Goal: Go to known website: Access a specific website the user already knows

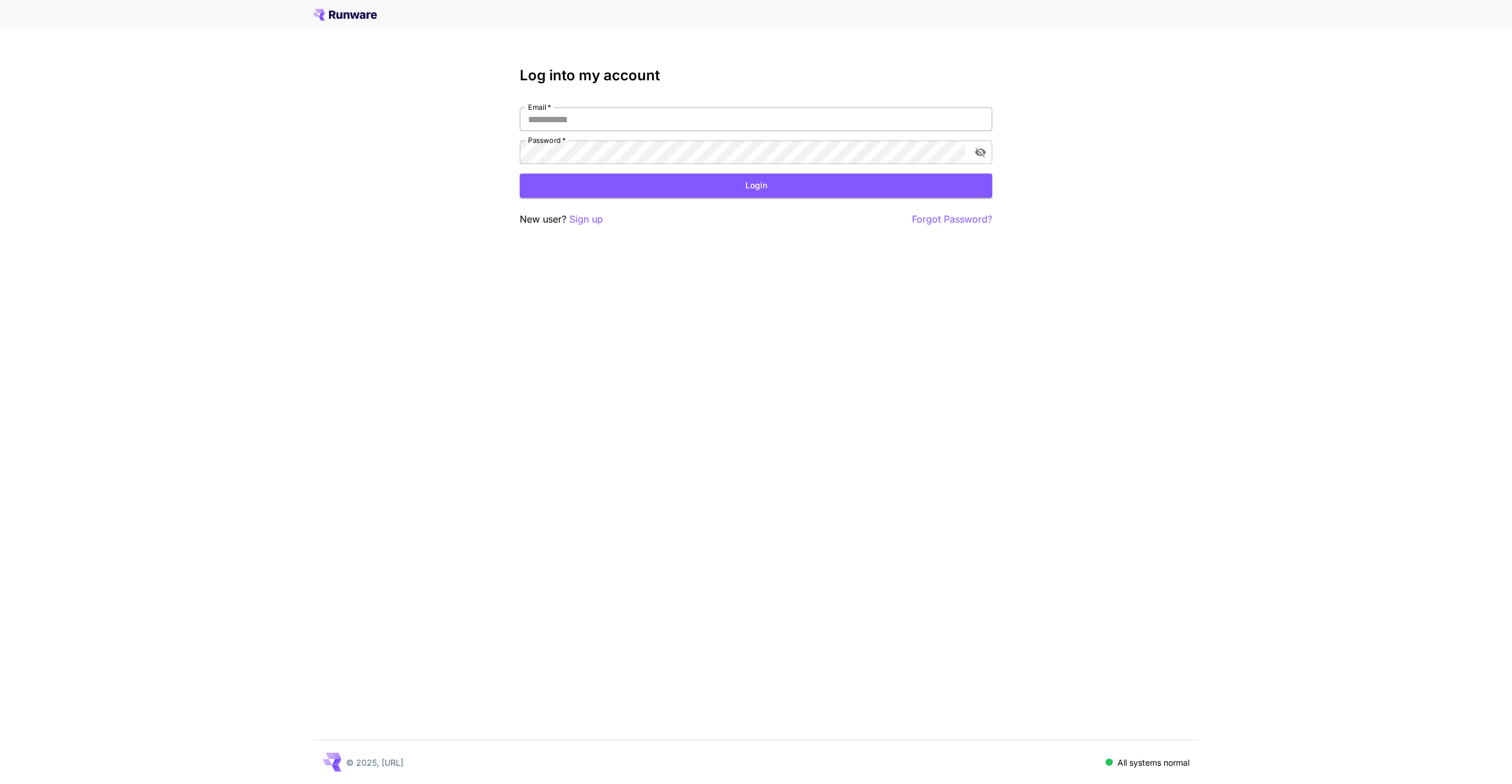
click at [615, 121] on input "Email   *" at bounding box center [756, 120] width 473 height 24
type input "**********"
click at [763, 189] on button "Login" at bounding box center [756, 185] width 473 height 24
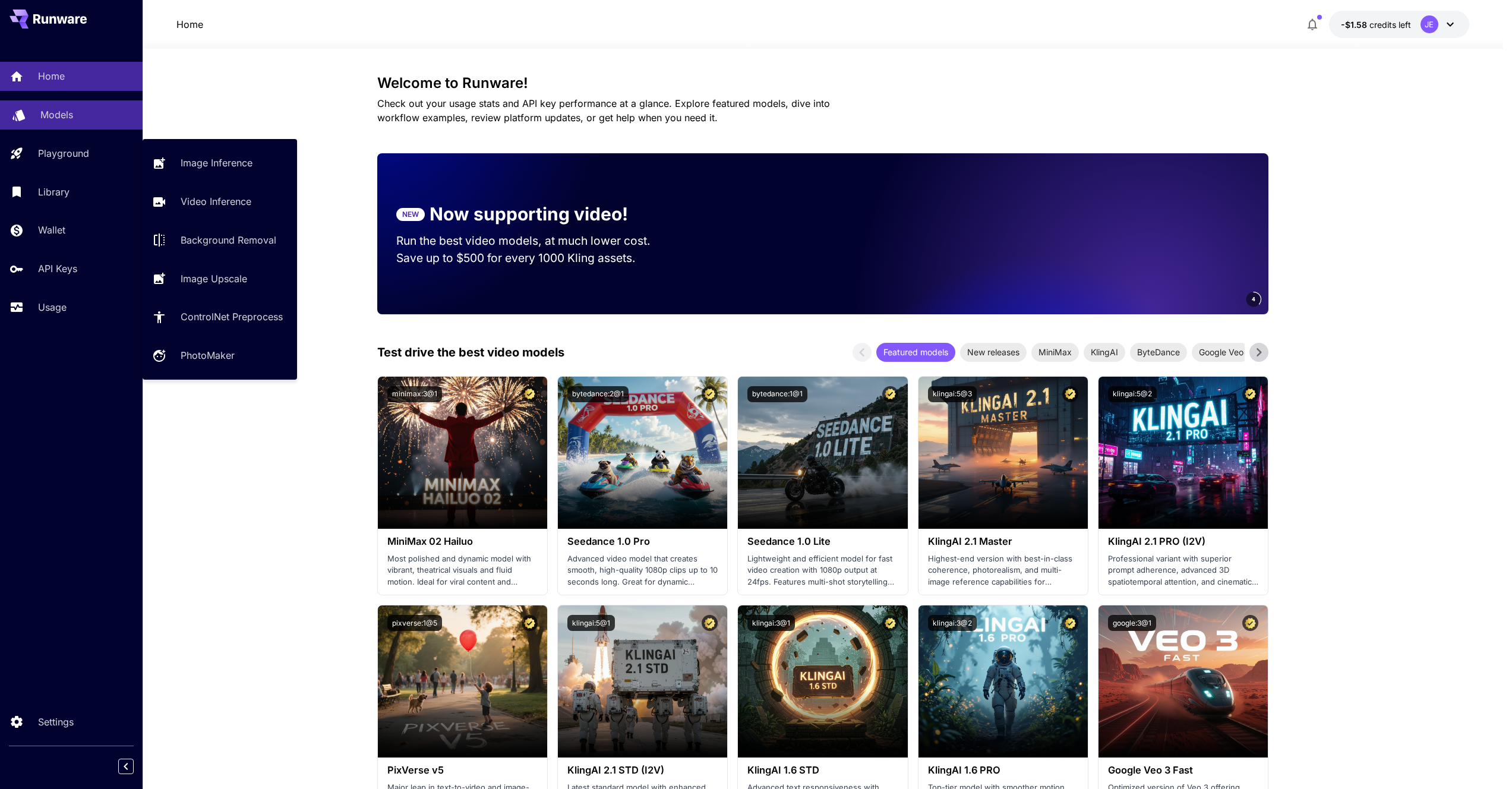
click at [77, 122] on link "Models" at bounding box center [71, 115] width 142 height 29
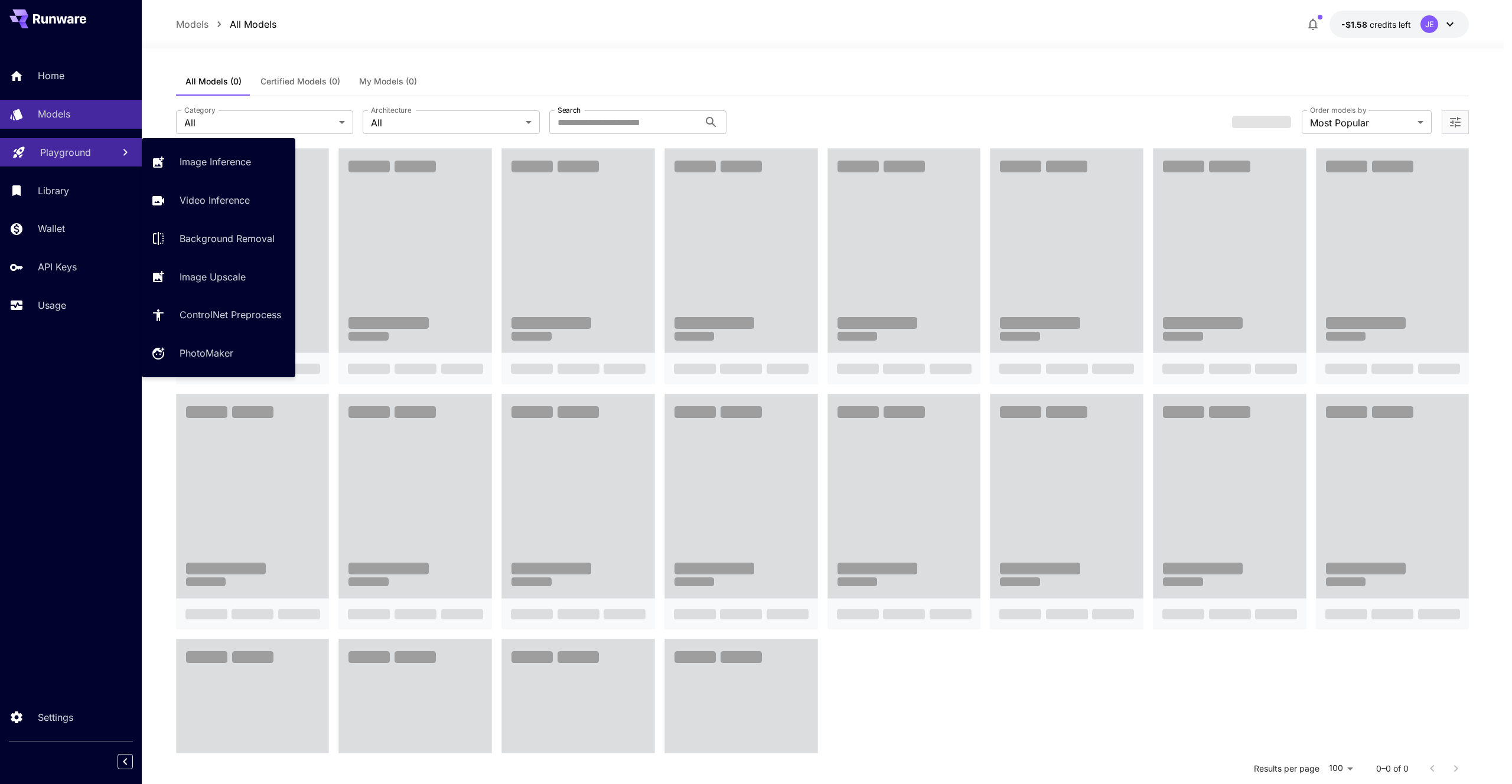
click at [84, 144] on link "Playground" at bounding box center [70, 153] width 142 height 29
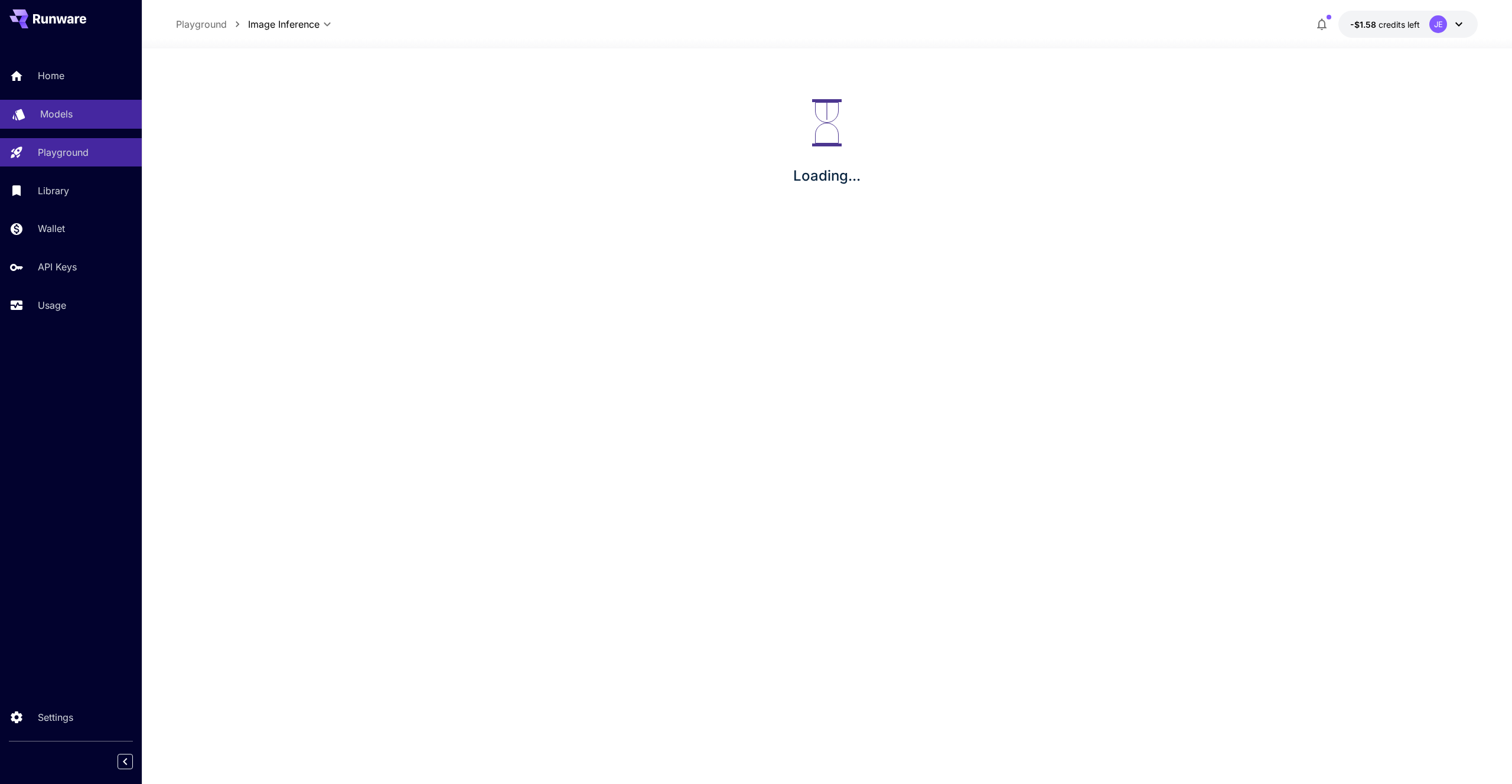
click at [84, 124] on link "Models" at bounding box center [70, 114] width 142 height 29
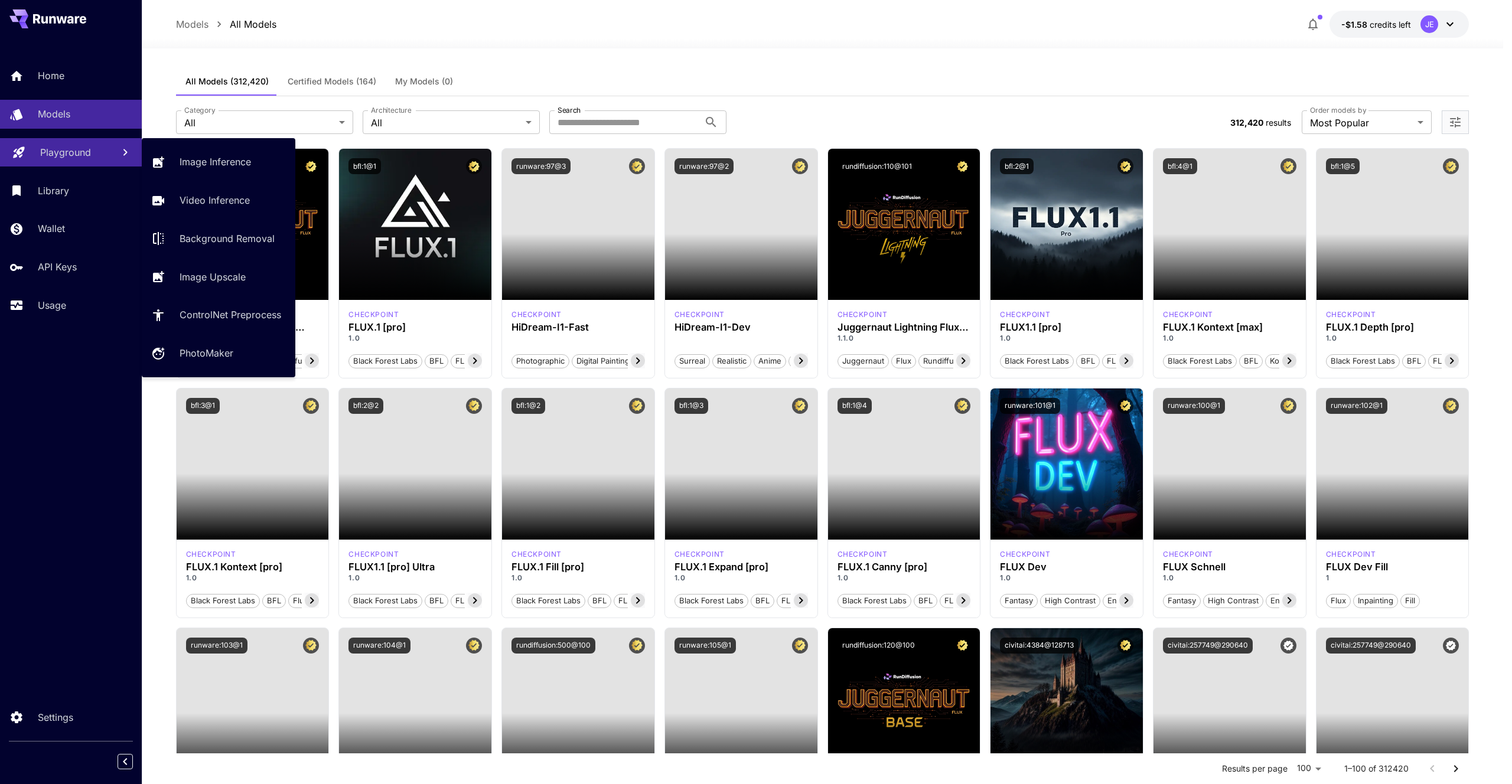
click at [96, 158] on div "Playground" at bounding box center [72, 152] width 64 height 14
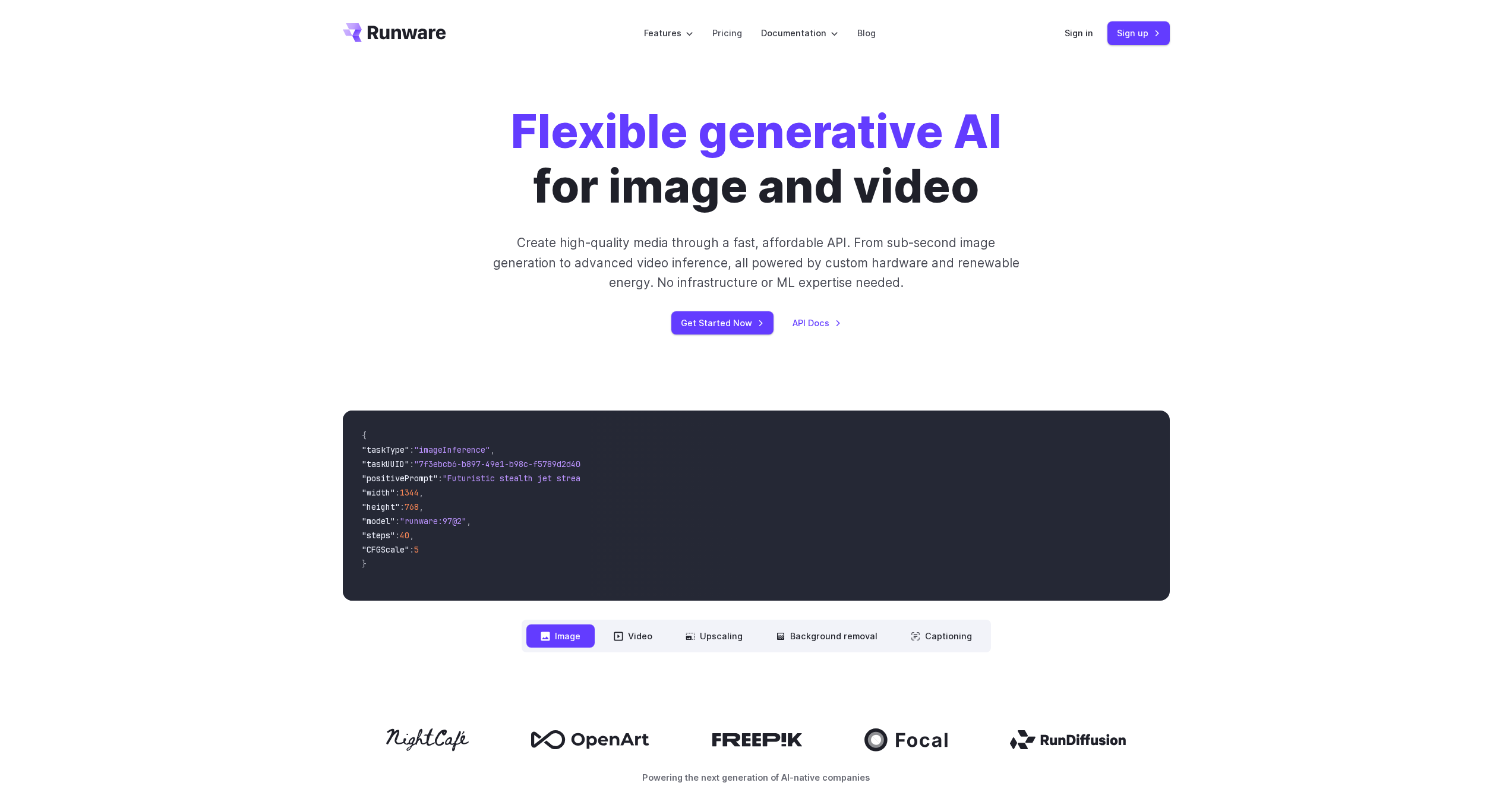
click at [380, 157] on div "Flexible generative AI for image and video Create high-quality media through a …" at bounding box center [756, 219] width 827 height 230
